Goal: Task Accomplishment & Management: Manage account settings

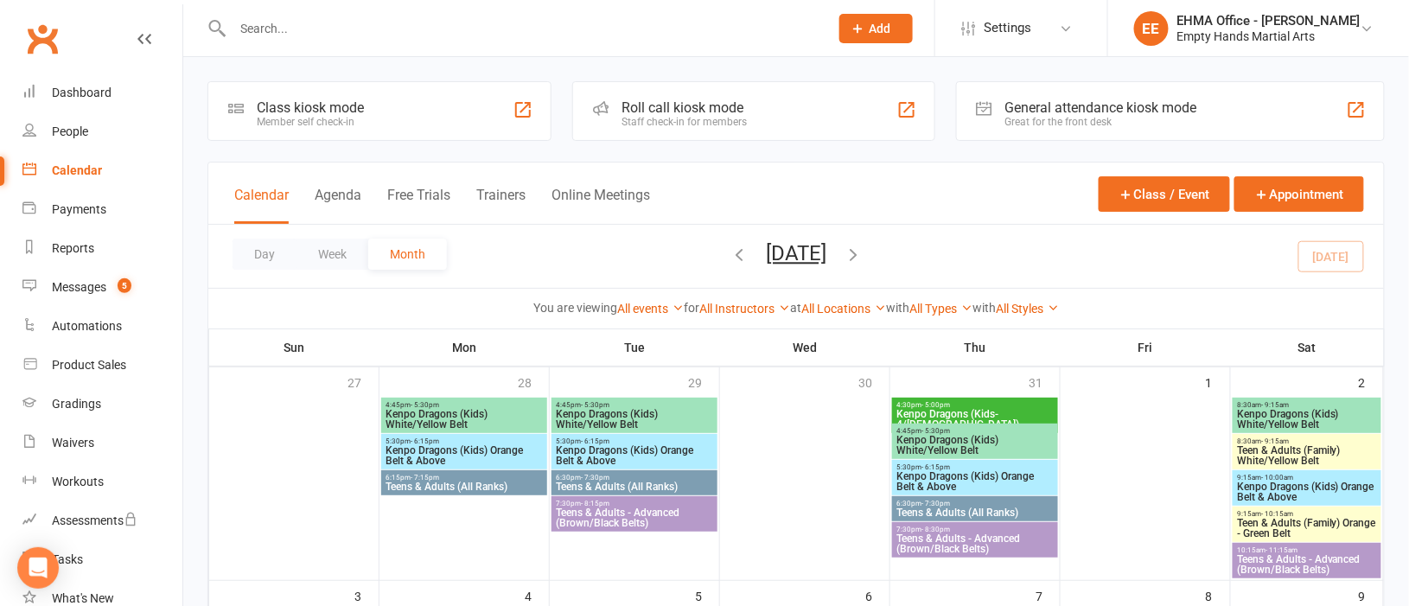
drag, startPoint x: 0, startPoint y: 0, endPoint x: 361, endPoint y: 33, distance: 362.0
click at [361, 33] on input "text" at bounding box center [522, 28] width 590 height 24
paste input "[PERSON_NAME]"
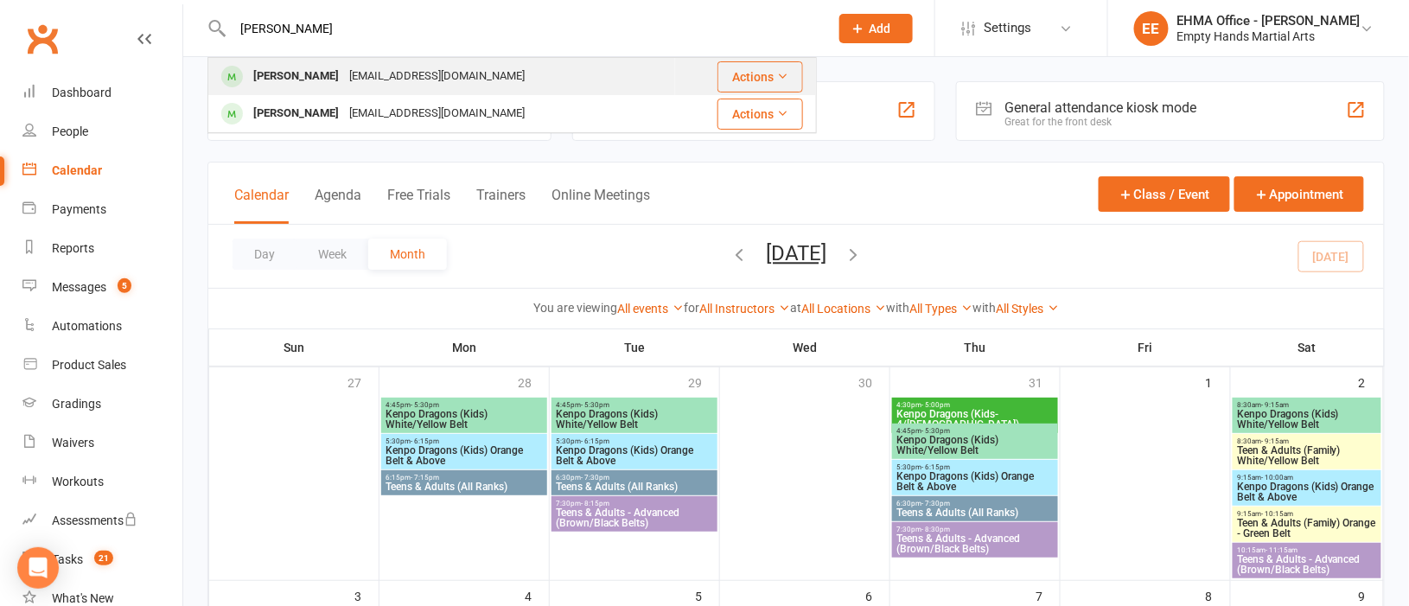
type input "[PERSON_NAME]"
click at [412, 73] on div "[EMAIL_ADDRESS][DOMAIN_NAME]" at bounding box center [437, 76] width 186 height 25
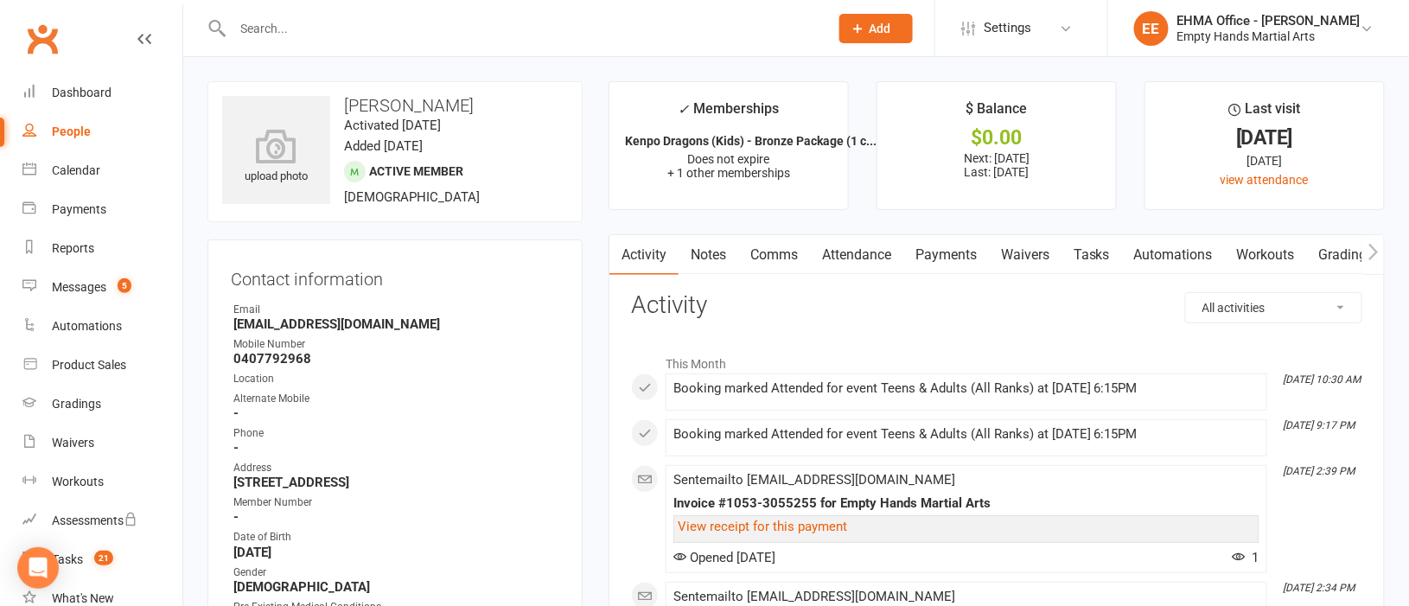
click at [936, 260] on link "Payments" at bounding box center [947, 255] width 86 height 40
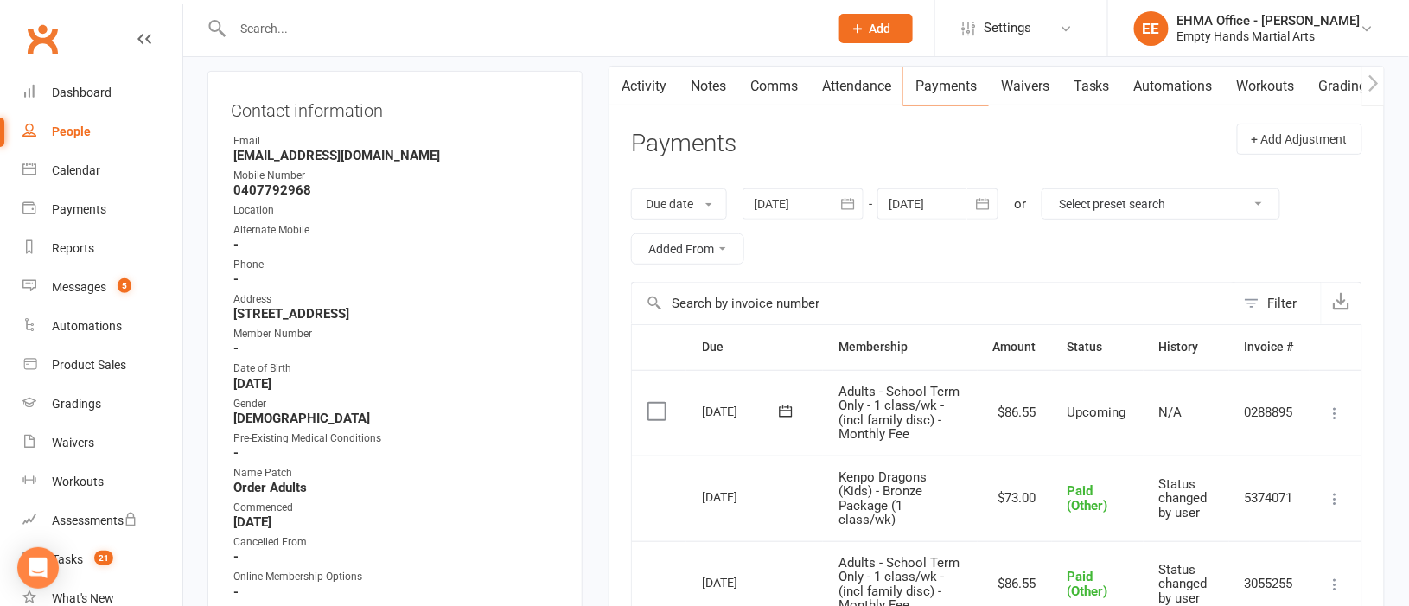
scroll to position [259, 0]
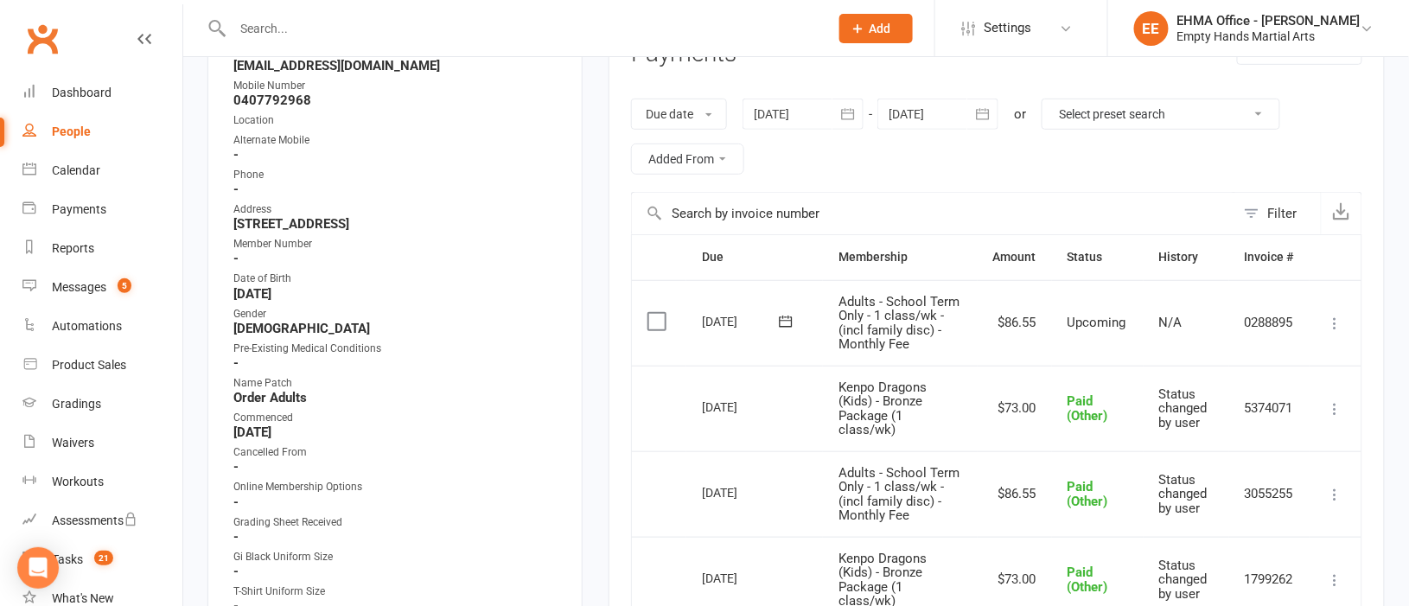
click at [929, 105] on div at bounding box center [938, 114] width 121 height 31
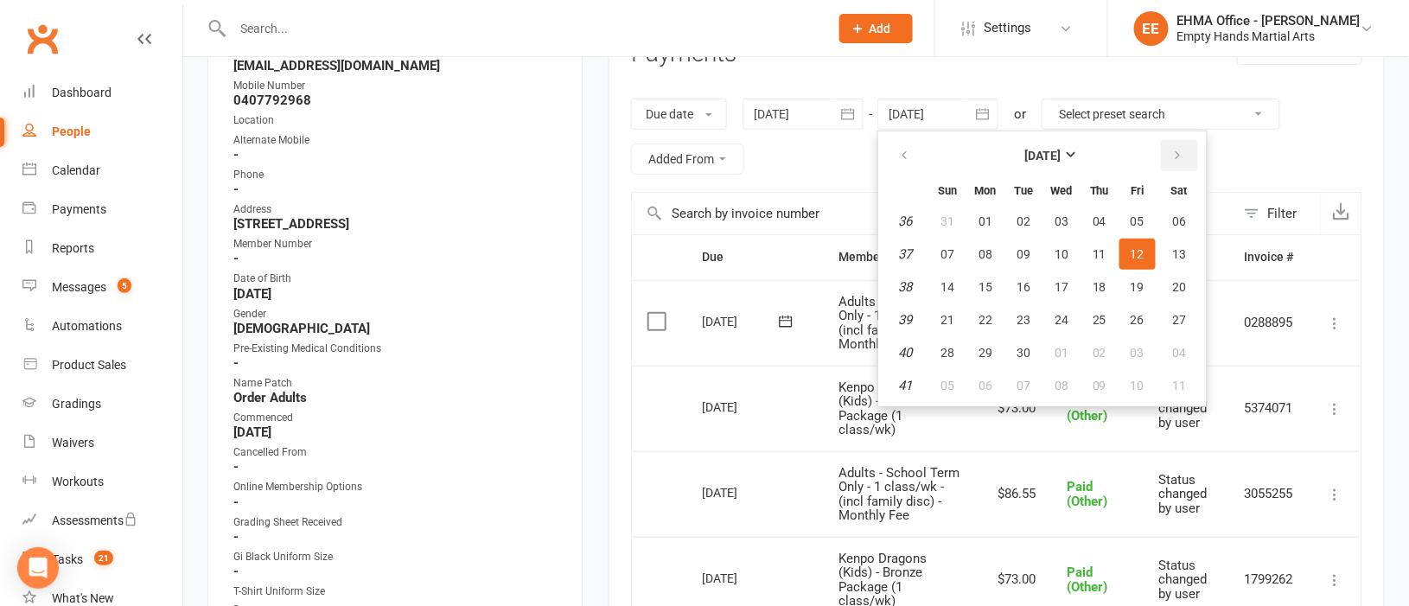
click at [1175, 157] on icon "button" at bounding box center [1178, 156] width 12 height 14
click at [1131, 255] on span "07" at bounding box center [1138, 254] width 14 height 14
type input "[DATE]"
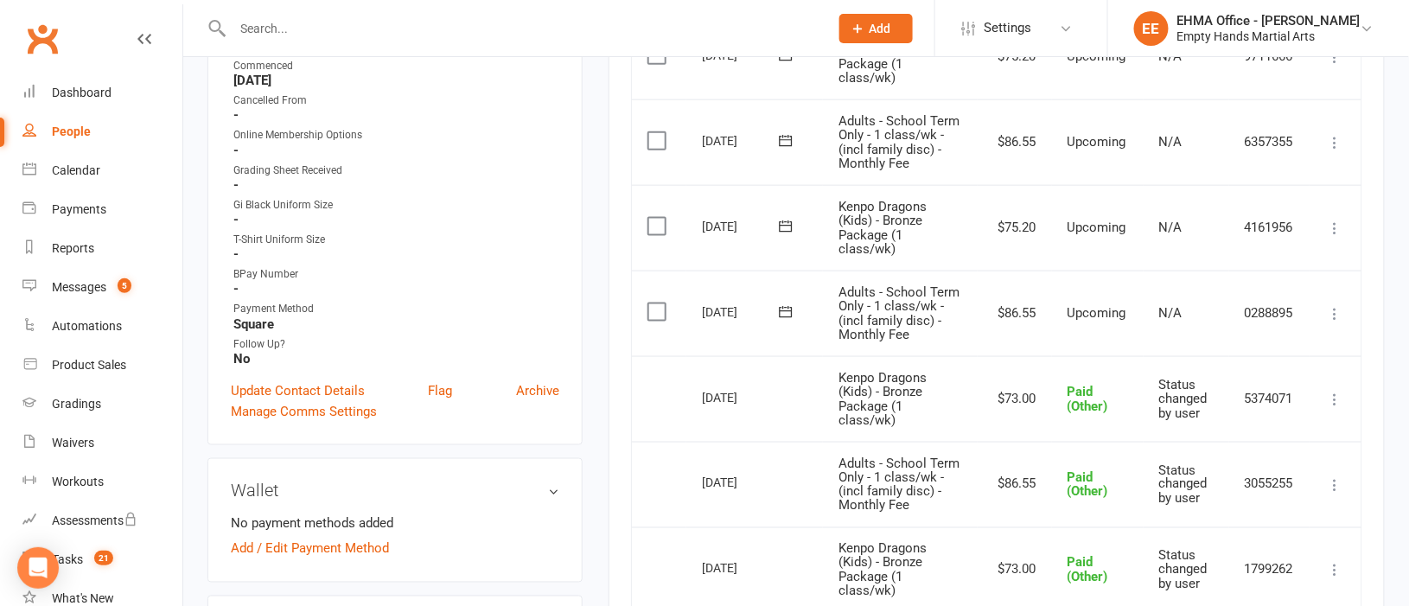
scroll to position [648, 0]
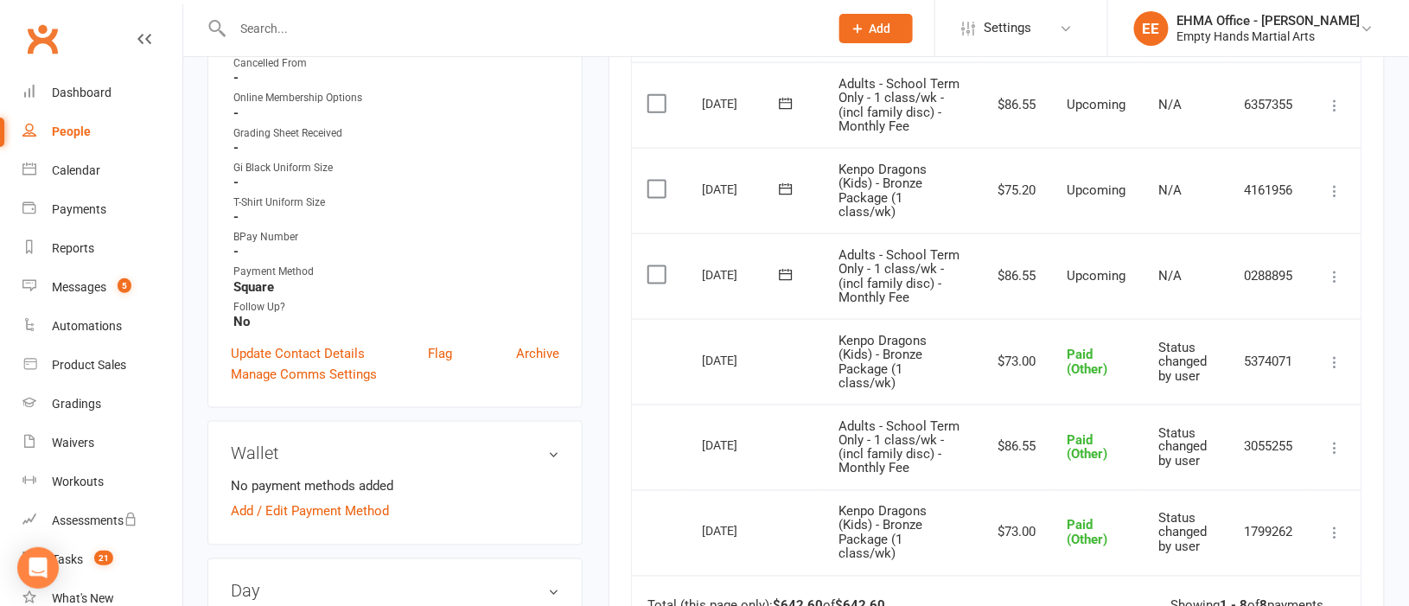
click at [1339, 357] on icon at bounding box center [1335, 362] width 17 height 17
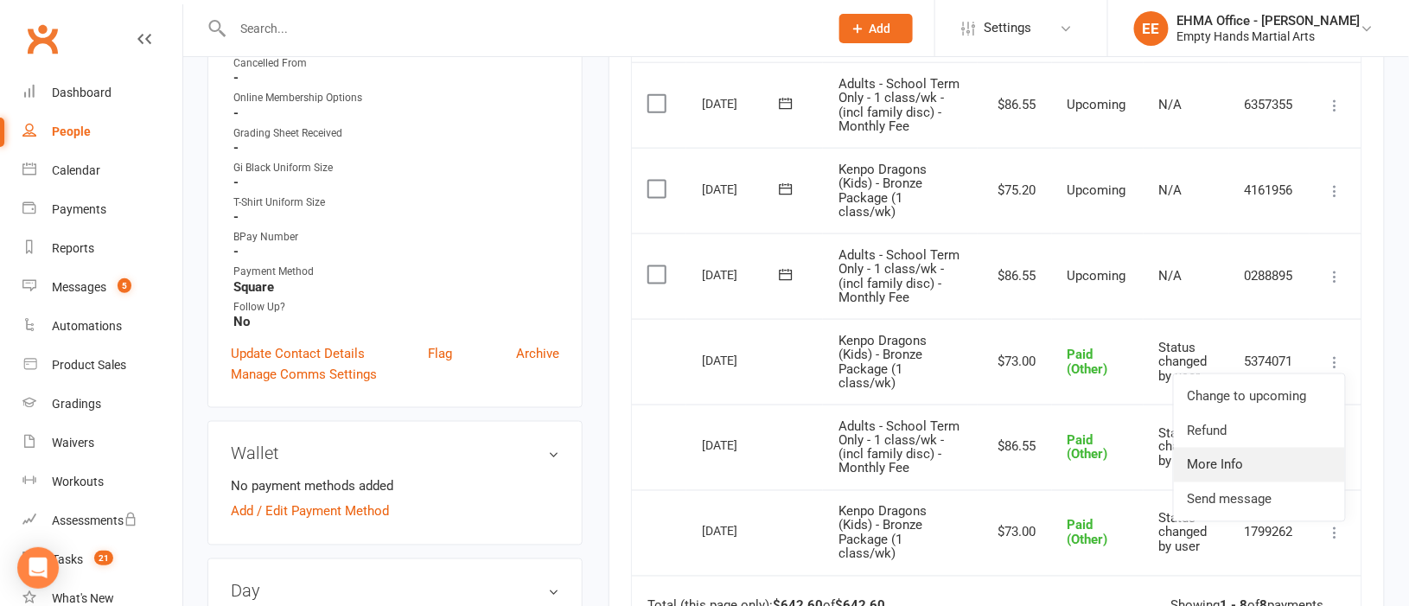
click at [1240, 460] on link "More Info" at bounding box center [1259, 465] width 171 height 35
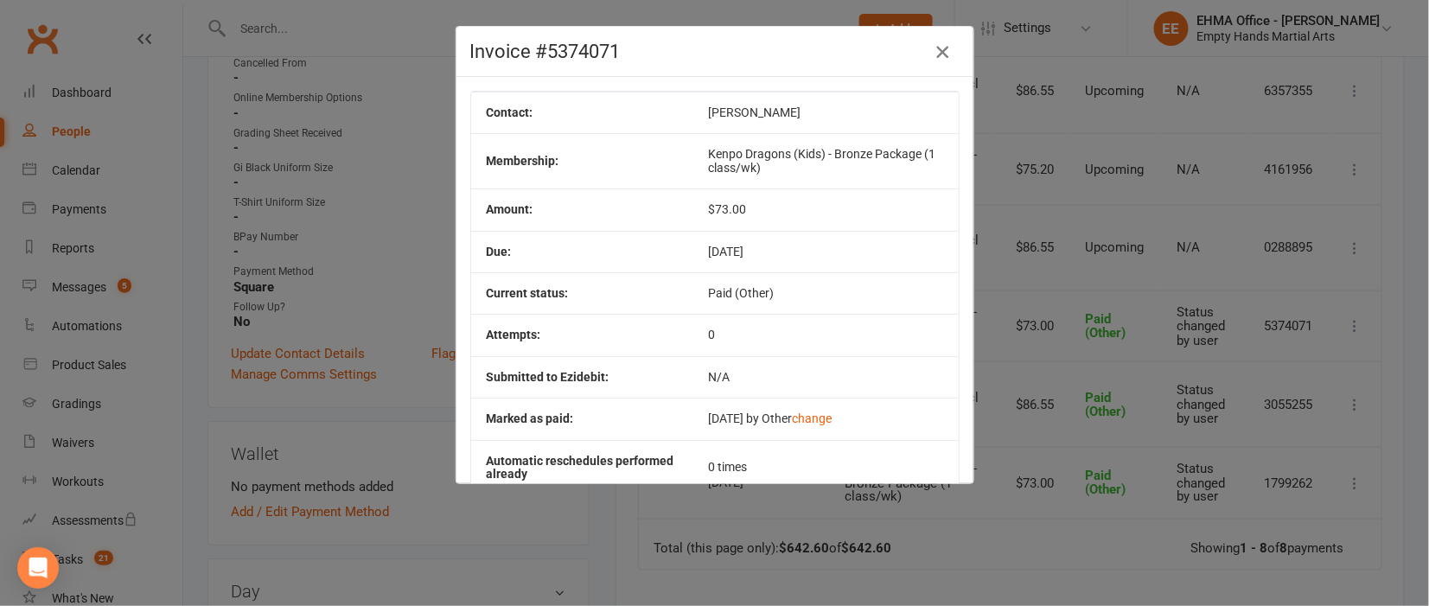
click at [932, 48] on icon "button" at bounding box center [942, 52] width 21 height 21
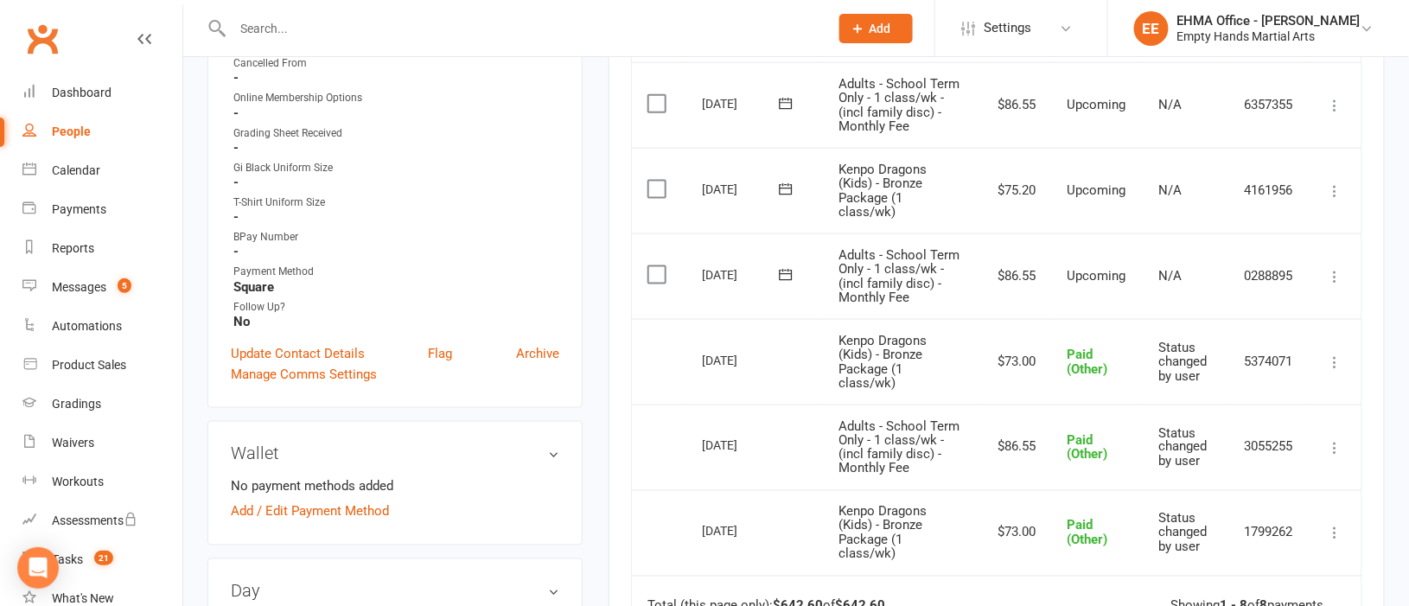
click at [1336, 188] on icon at bounding box center [1335, 190] width 17 height 17
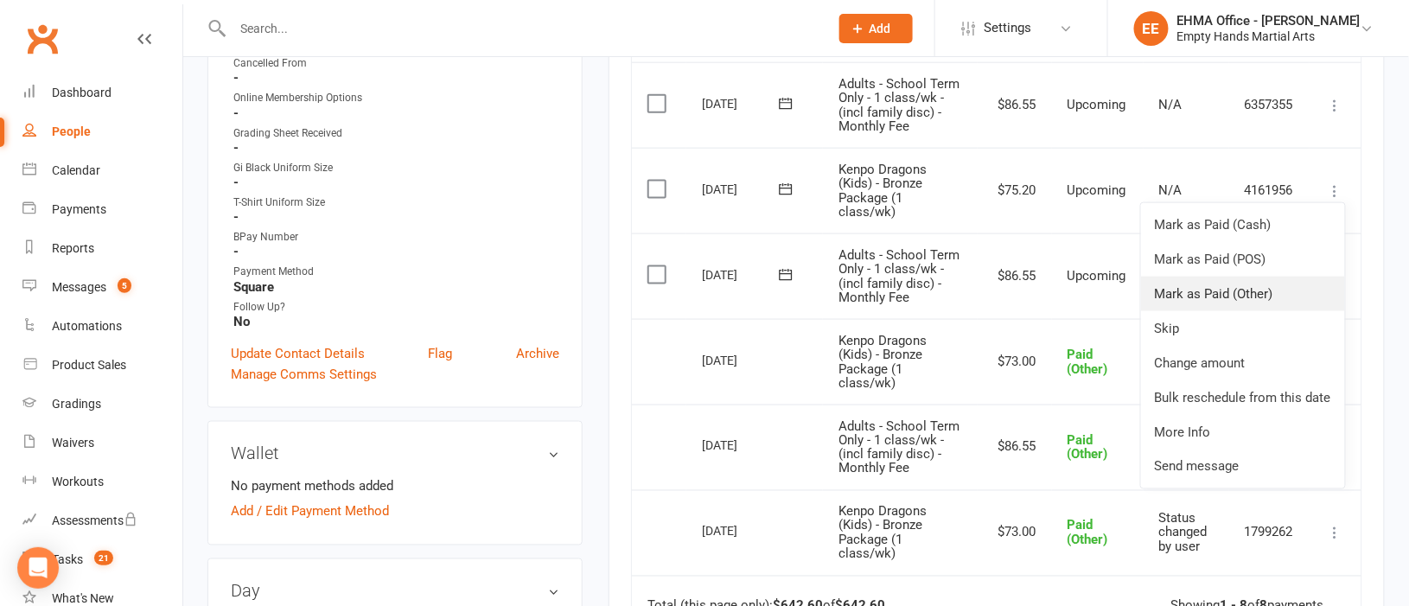
click at [1244, 286] on link "Mark as Paid (Other)" at bounding box center [1243, 294] width 204 height 35
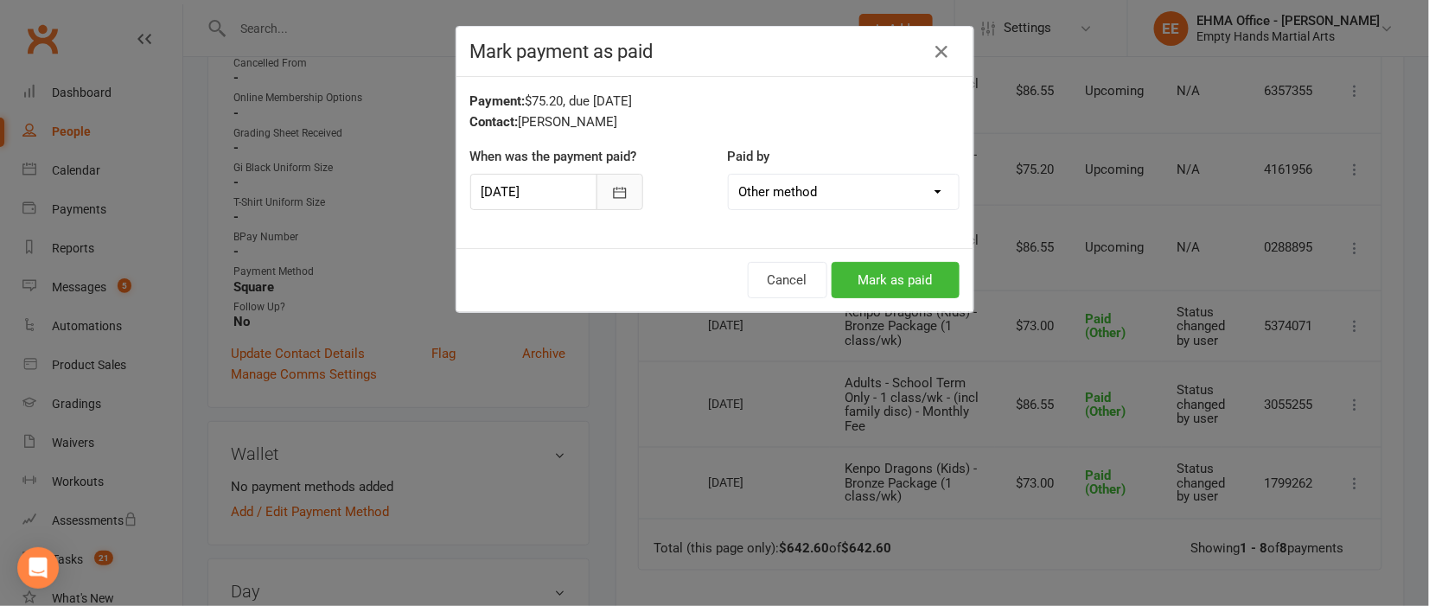
click at [611, 187] on icon "button" at bounding box center [619, 192] width 17 height 17
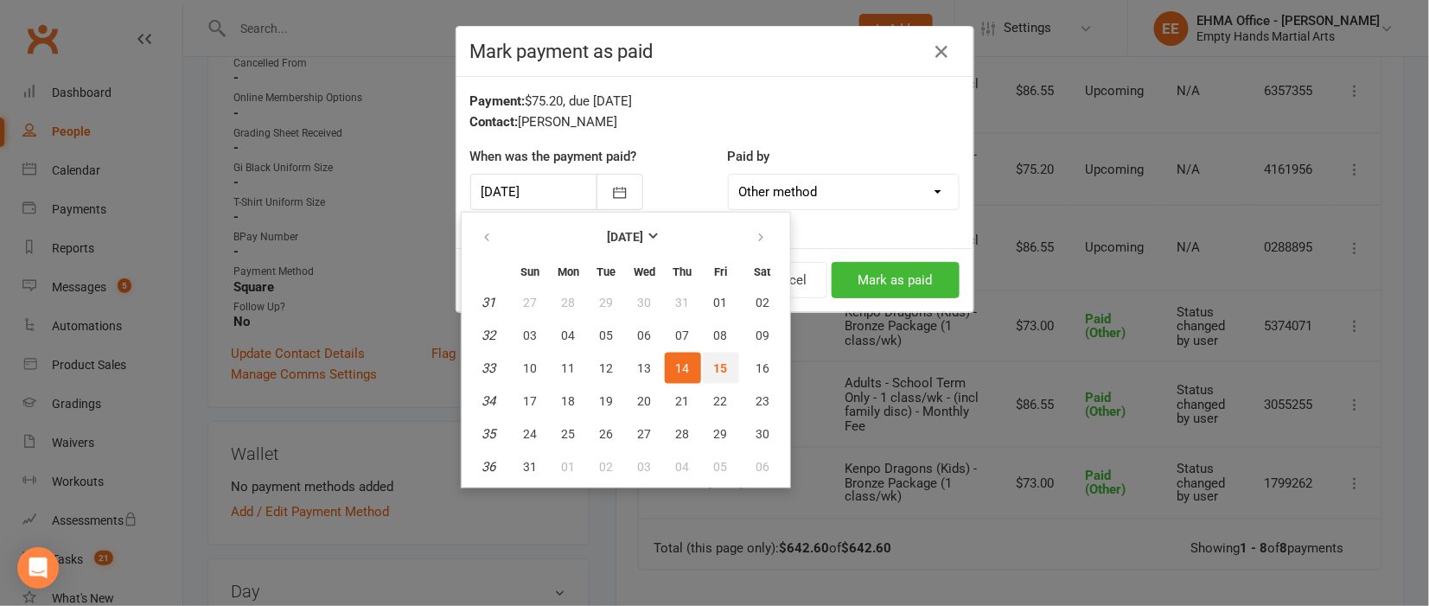
click at [718, 361] on span "15" at bounding box center [721, 368] width 14 height 14
type input "[DATE]"
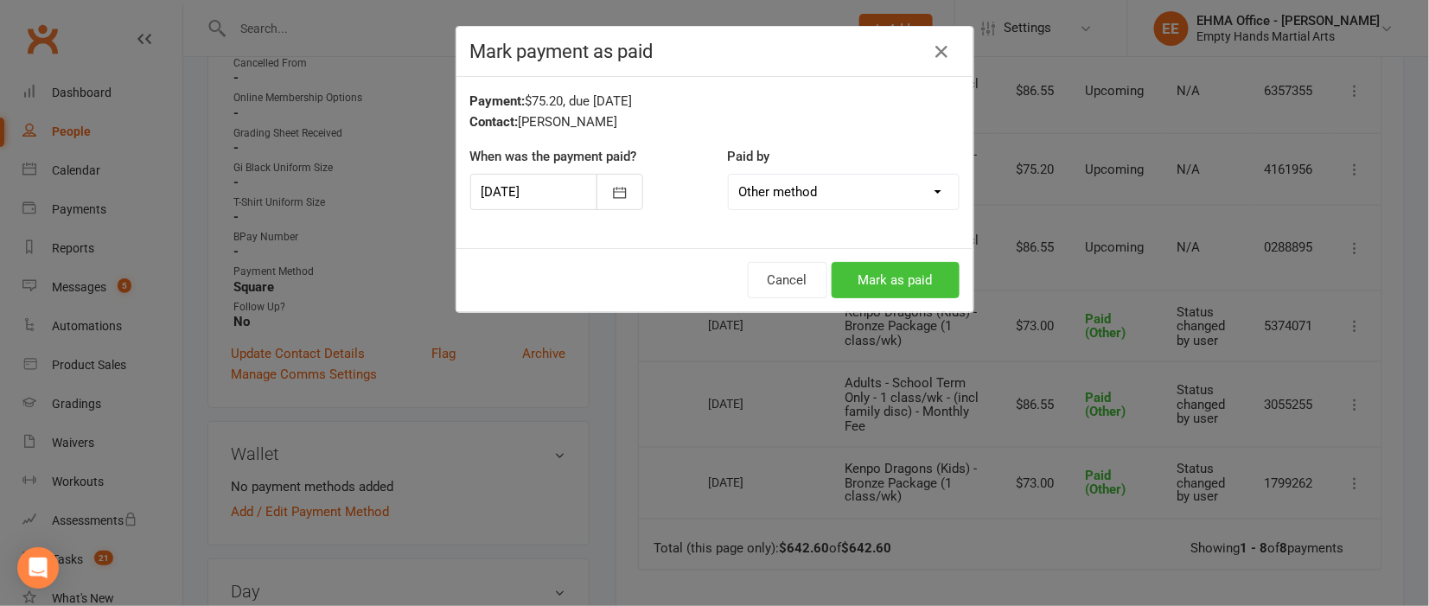
click at [891, 271] on button "Mark as paid" at bounding box center [896, 280] width 128 height 36
